Goal: Task Accomplishment & Management: Manage account settings

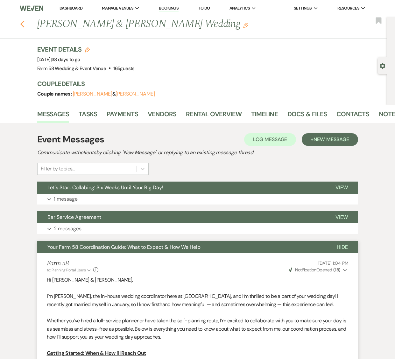
click at [24, 25] on use "button" at bounding box center [22, 24] width 4 height 7
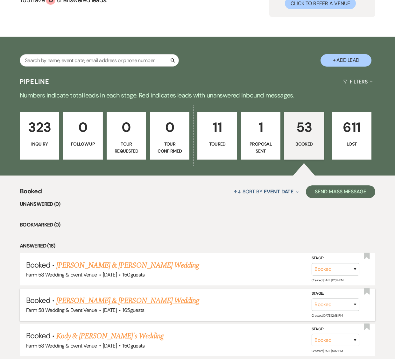
scroll to position [89, 0]
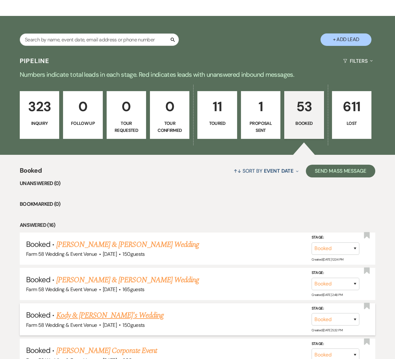
click at [99, 325] on span "·" at bounding box center [100, 325] width 2 height 0
click at [92, 317] on link "Kody & [PERSON_NAME]'s Wedding" at bounding box center [109, 314] width 107 height 11
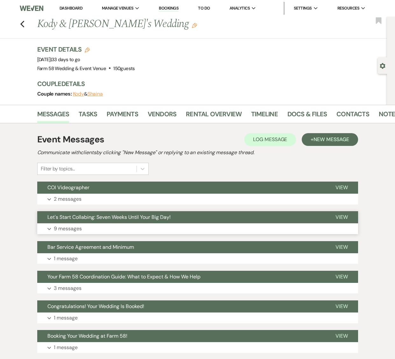
click at [88, 230] on button "Expand 9 messages" at bounding box center [197, 228] width 321 height 11
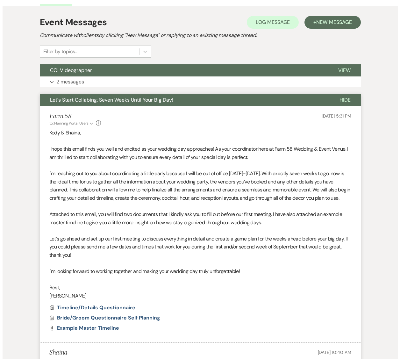
scroll to position [228, 0]
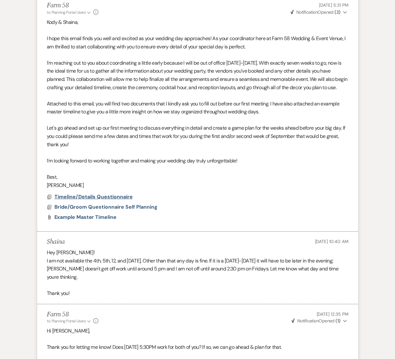
click at [102, 200] on span "Timeline/Details Questionnaire" at bounding box center [93, 196] width 78 height 7
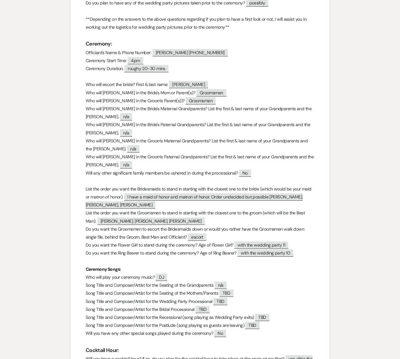
scroll to position [0, 0]
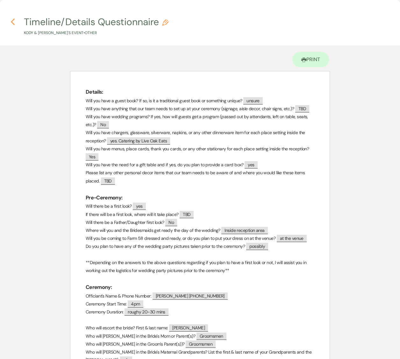
click at [12, 22] on use "button" at bounding box center [13, 21] width 4 height 7
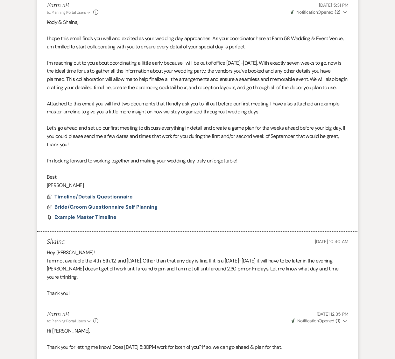
click at [76, 210] on span "Bride/Groom Questionnaire Self Planning" at bounding box center [105, 206] width 103 height 7
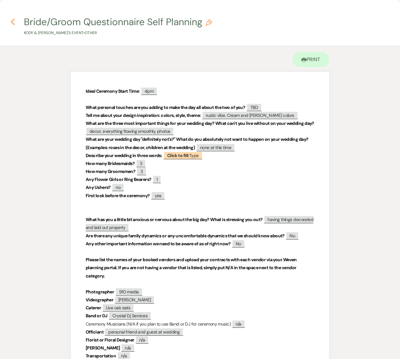
click at [11, 20] on icon "Previous" at bounding box center [13, 22] width 5 height 8
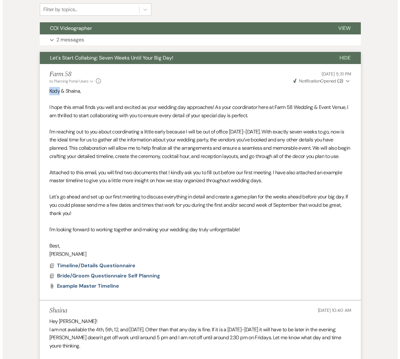
scroll to position [160, 0]
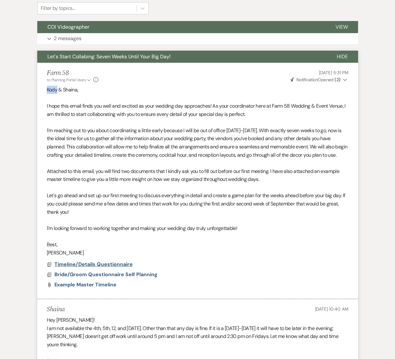
click at [106, 267] on span "Timeline/Details Questionnaire" at bounding box center [93, 264] width 78 height 7
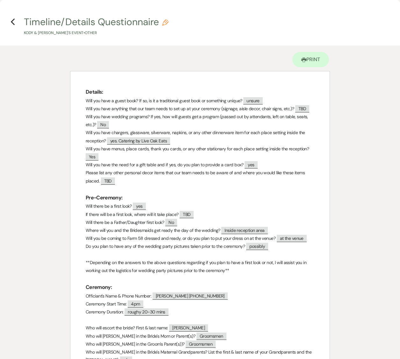
click at [17, 24] on h4 "Previous Timeline/Details Questionnaire Pencil Kody & [PERSON_NAME]'s Event • O…" at bounding box center [200, 25] width 400 height 21
click at [13, 22] on icon "Previous" at bounding box center [13, 22] width 5 height 8
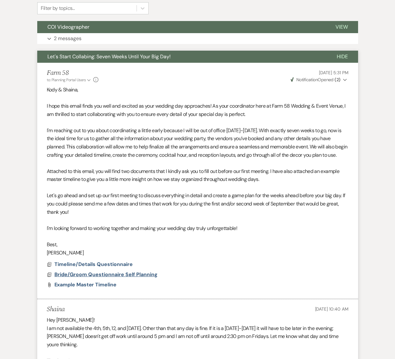
click at [95, 278] on span "Bride/Groom Questionnaire Self Planning" at bounding box center [105, 274] width 103 height 7
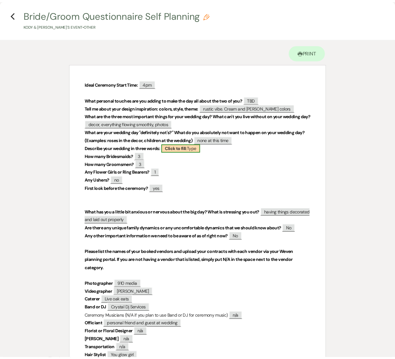
scroll to position [8, 0]
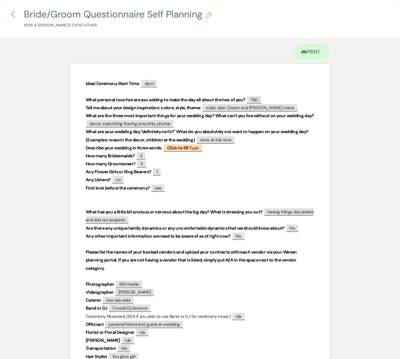
click at [11, 16] on icon "Previous" at bounding box center [13, 15] width 5 height 8
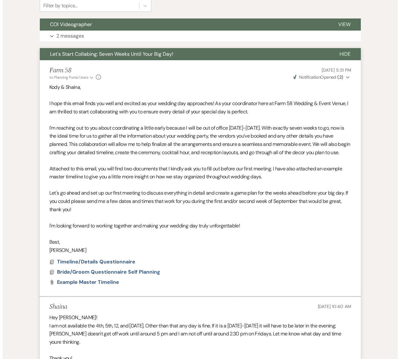
scroll to position [192, 0]
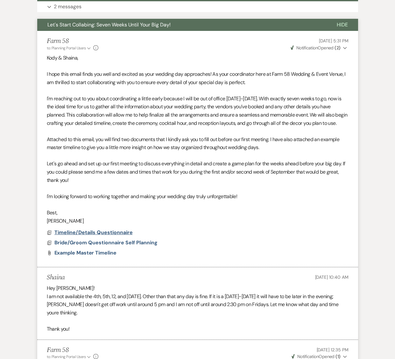
click at [100, 236] on span "Timeline/Details Questionnaire" at bounding box center [93, 232] width 78 height 7
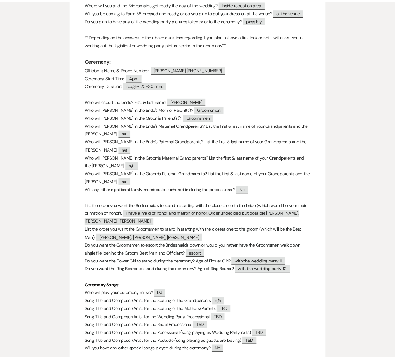
scroll to position [0, 0]
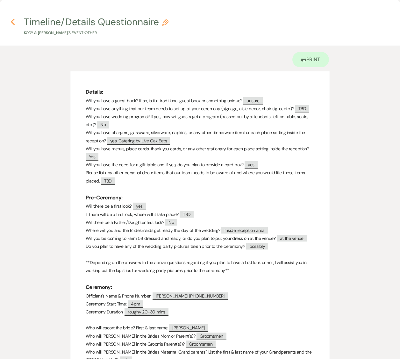
click at [15, 24] on icon "Previous" at bounding box center [13, 22] width 5 height 8
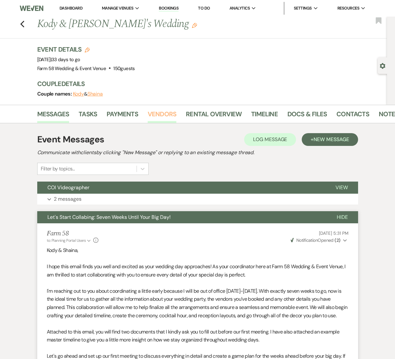
click at [158, 119] on link "Vendors" at bounding box center [162, 116] width 29 height 14
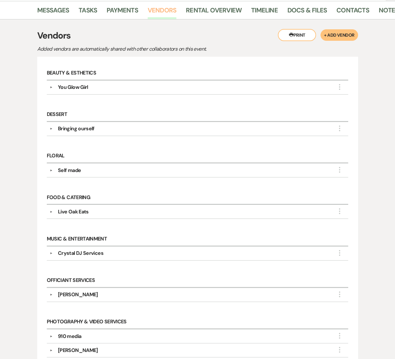
scroll to position [104, 0]
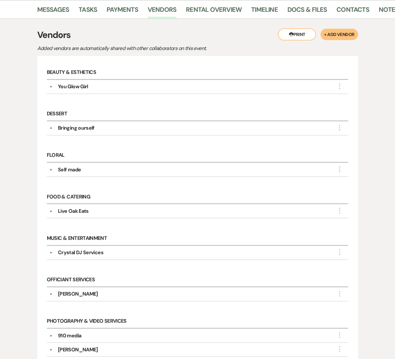
click at [68, 125] on div "Bringing ourself" at bounding box center [76, 128] width 37 height 8
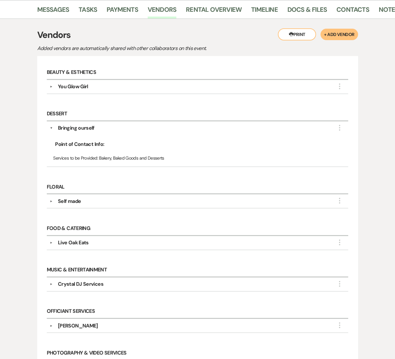
click at [73, 129] on div "Bringing ourself" at bounding box center [76, 128] width 37 height 8
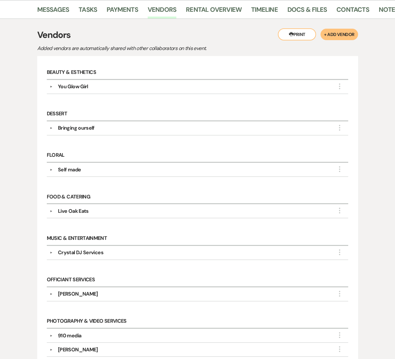
click at [60, 170] on div "Self made" at bounding box center [69, 170] width 23 height 8
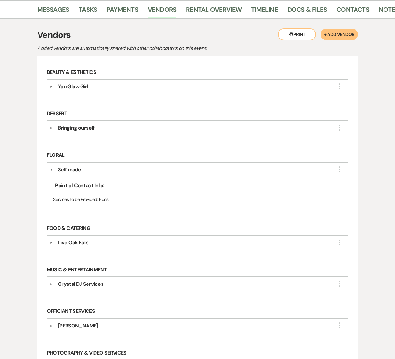
click at [60, 170] on div "Self made" at bounding box center [69, 170] width 23 height 8
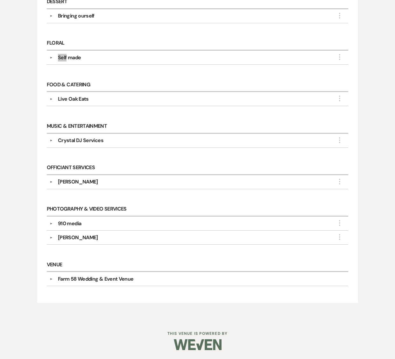
scroll to position [217, 0]
click at [125, 158] on div "Officiant Services ▼ [PERSON_NAME] More Point of Contact Info: [PERSON_NAME] Se…" at bounding box center [198, 177] width 308 height 41
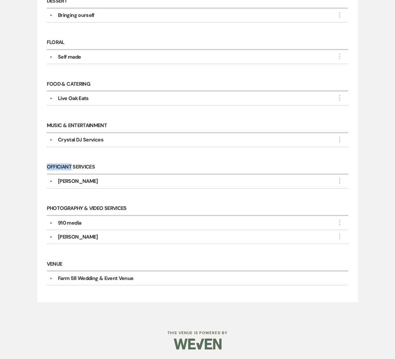
click at [125, 158] on div "Officiant Services ▼ [PERSON_NAME] More Point of Contact Info: [PERSON_NAME] Se…" at bounding box center [198, 177] width 308 height 41
click at [99, 206] on h6 "Photography & Video Services" at bounding box center [198, 209] width 302 height 14
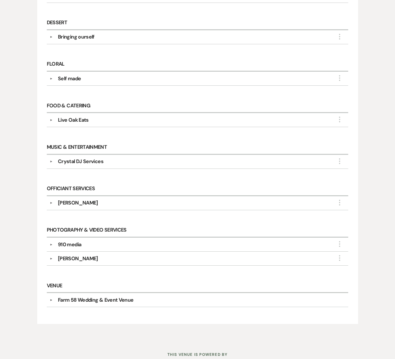
scroll to position [197, 0]
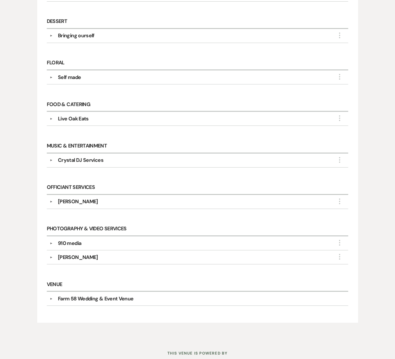
click at [65, 242] on div "910 media" at bounding box center [69, 243] width 23 height 8
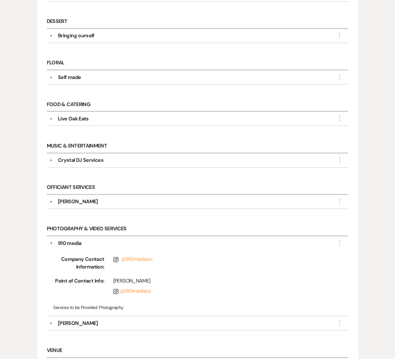
click at [65, 242] on div "910 media" at bounding box center [69, 243] width 23 height 8
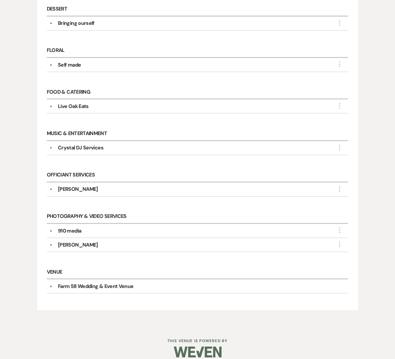
scroll to position [217, 0]
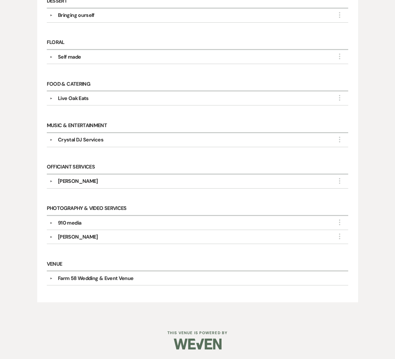
click at [58, 140] on div "Crystal DJ Services" at bounding box center [81, 140] width 46 height 8
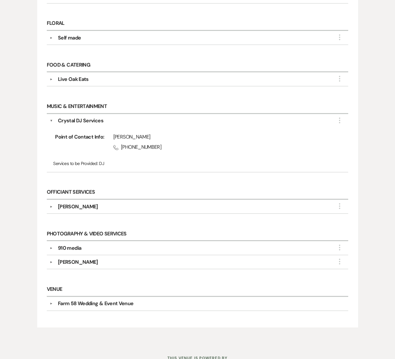
scroll to position [235, 0]
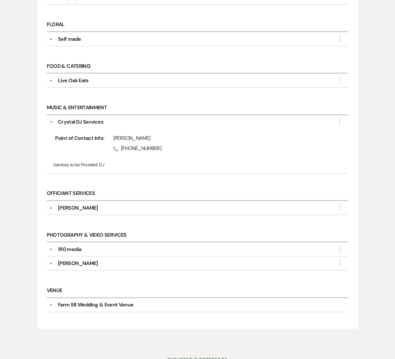
click at [76, 250] on div "910 media" at bounding box center [69, 249] width 23 height 8
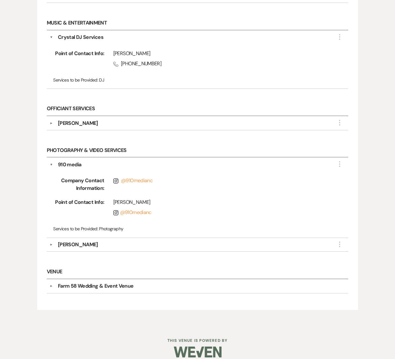
scroll to position [328, 0]
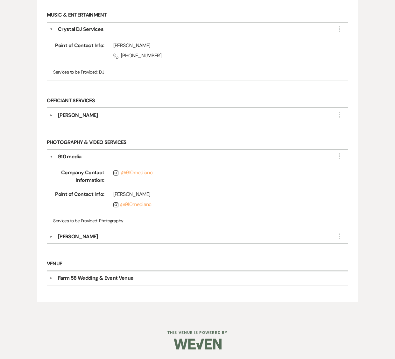
click at [84, 239] on div "[PERSON_NAME]" at bounding box center [78, 237] width 40 height 8
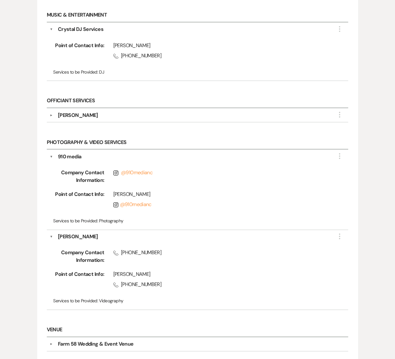
click at [84, 239] on div "[PERSON_NAME]" at bounding box center [78, 237] width 40 height 8
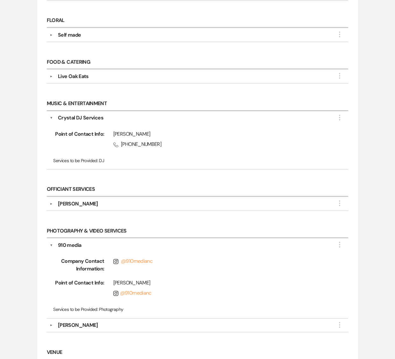
scroll to position [237, 0]
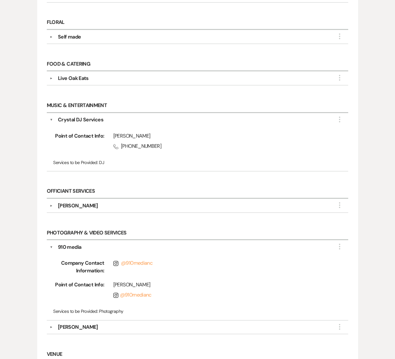
click at [58, 249] on div "910 media" at bounding box center [69, 247] width 23 height 8
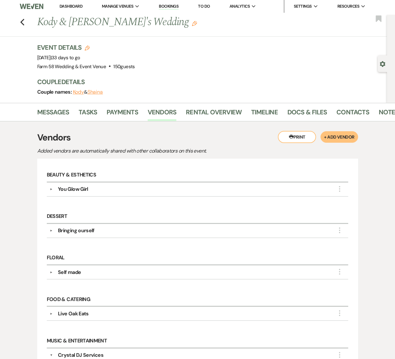
scroll to position [0, 0]
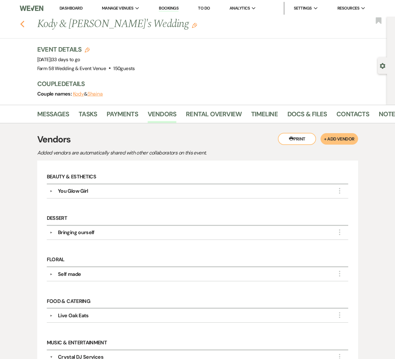
click at [24, 25] on use "button" at bounding box center [22, 24] width 4 height 7
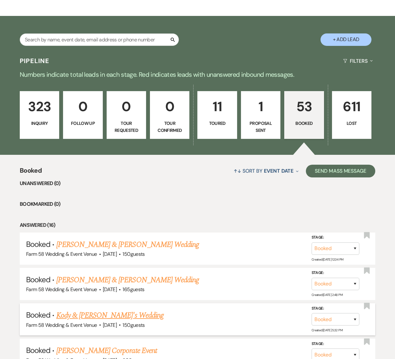
click at [88, 312] on link "Kody & [PERSON_NAME]'s Wedding" at bounding box center [109, 314] width 107 height 11
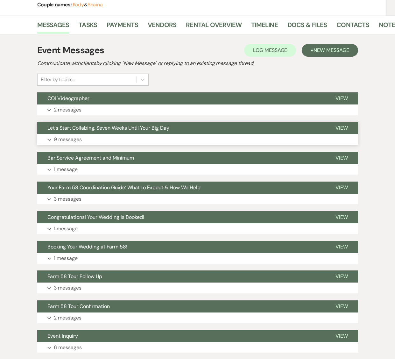
click at [61, 131] on button "Let's Start Collabing: Seven Weeks Until Your Big Day!" at bounding box center [181, 128] width 288 height 12
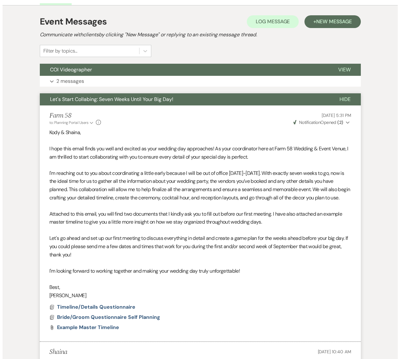
scroll to position [130, 0]
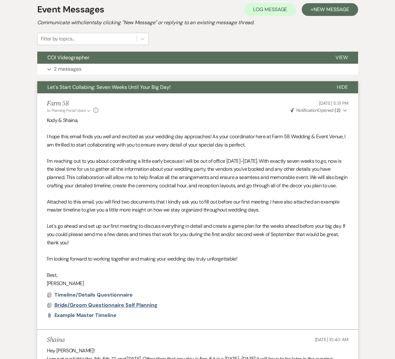
click at [88, 308] on span "Bride/Groom Questionnaire Self Planning" at bounding box center [105, 304] width 103 height 7
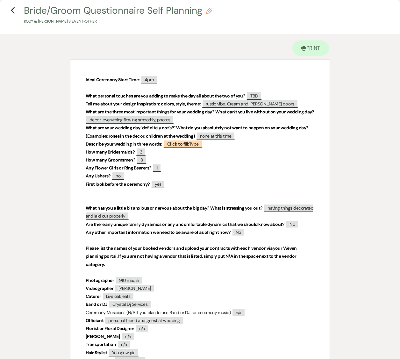
scroll to position [0, 0]
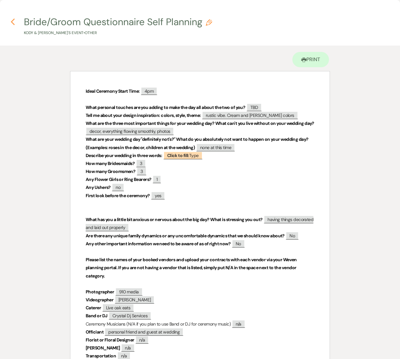
click at [12, 25] on icon "Previous" at bounding box center [13, 22] width 5 height 8
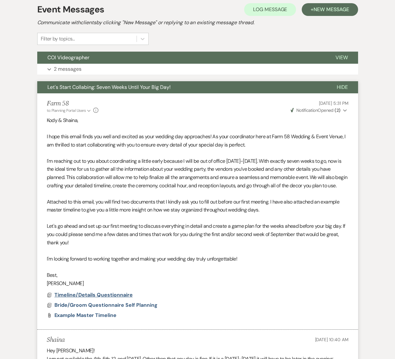
click at [84, 298] on span "Timeline/Details Questionnaire" at bounding box center [93, 294] width 78 height 7
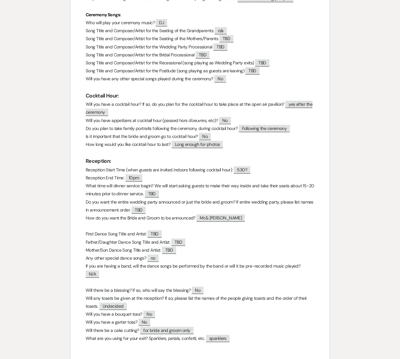
scroll to position [499, 0]
